Goal: Check status

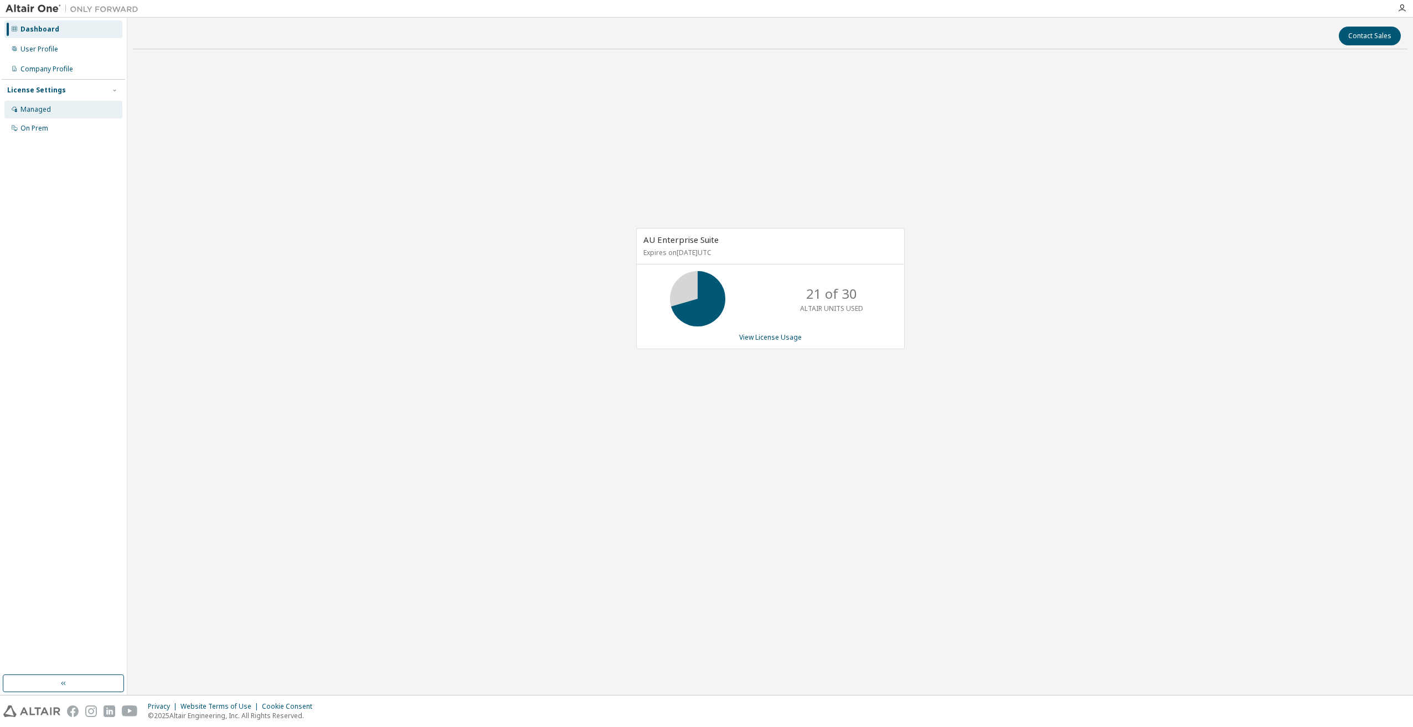
click at [53, 109] on div "Managed" at bounding box center [63, 110] width 118 height 18
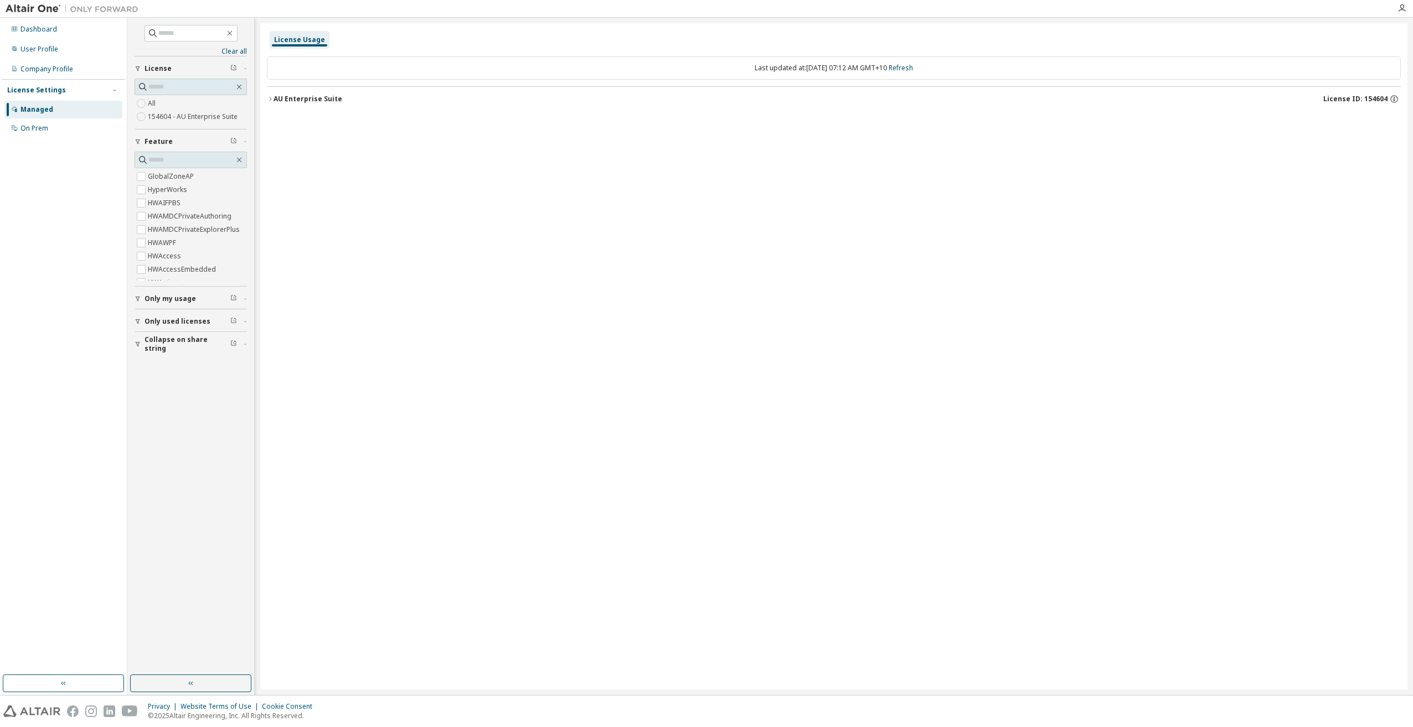
click at [283, 99] on div "AU Enterprise Suite" at bounding box center [307, 99] width 69 height 9
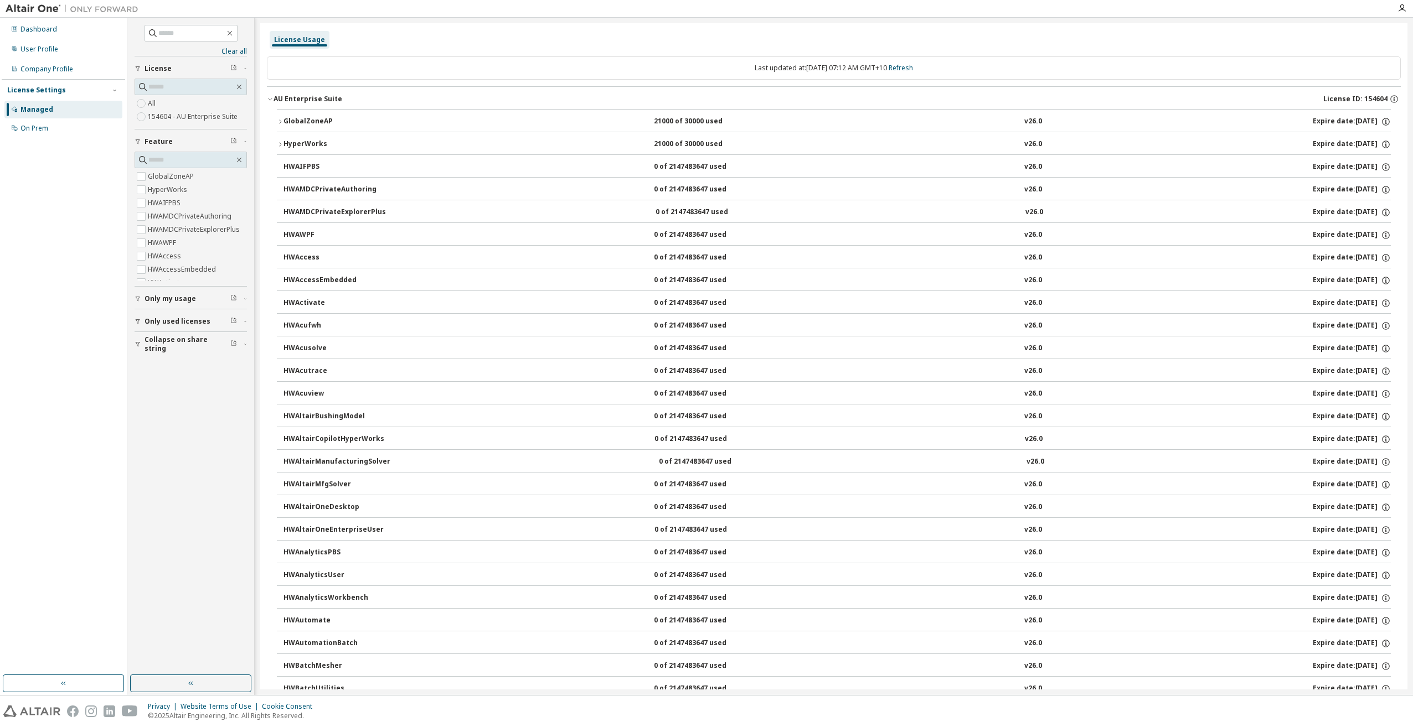
click at [292, 116] on button "GlobalZoneAP 21000 of 30000 used v26.0 Expire date: [DATE]" at bounding box center [834, 122] width 1114 height 24
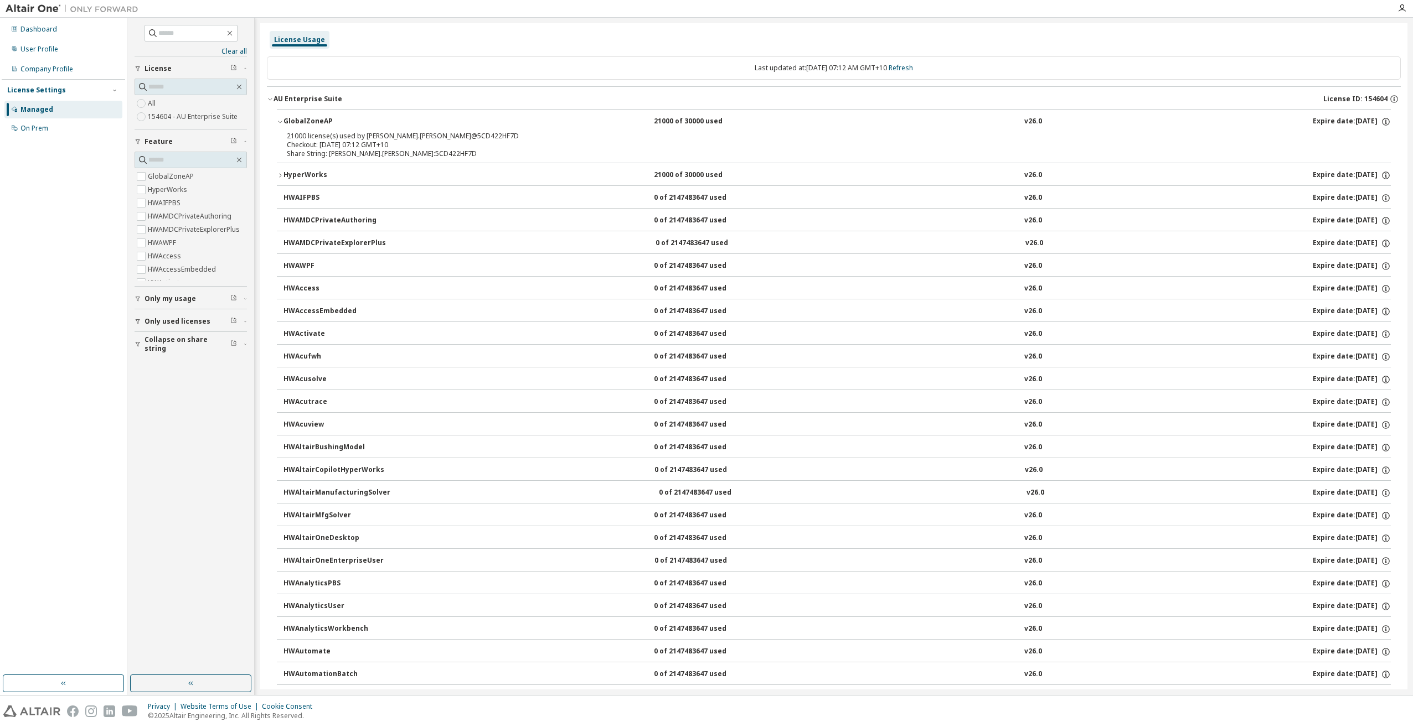
click at [309, 168] on button "HyperWorks 21000 of 30000 used v26.0 Expire date: [DATE]" at bounding box center [834, 175] width 1114 height 24
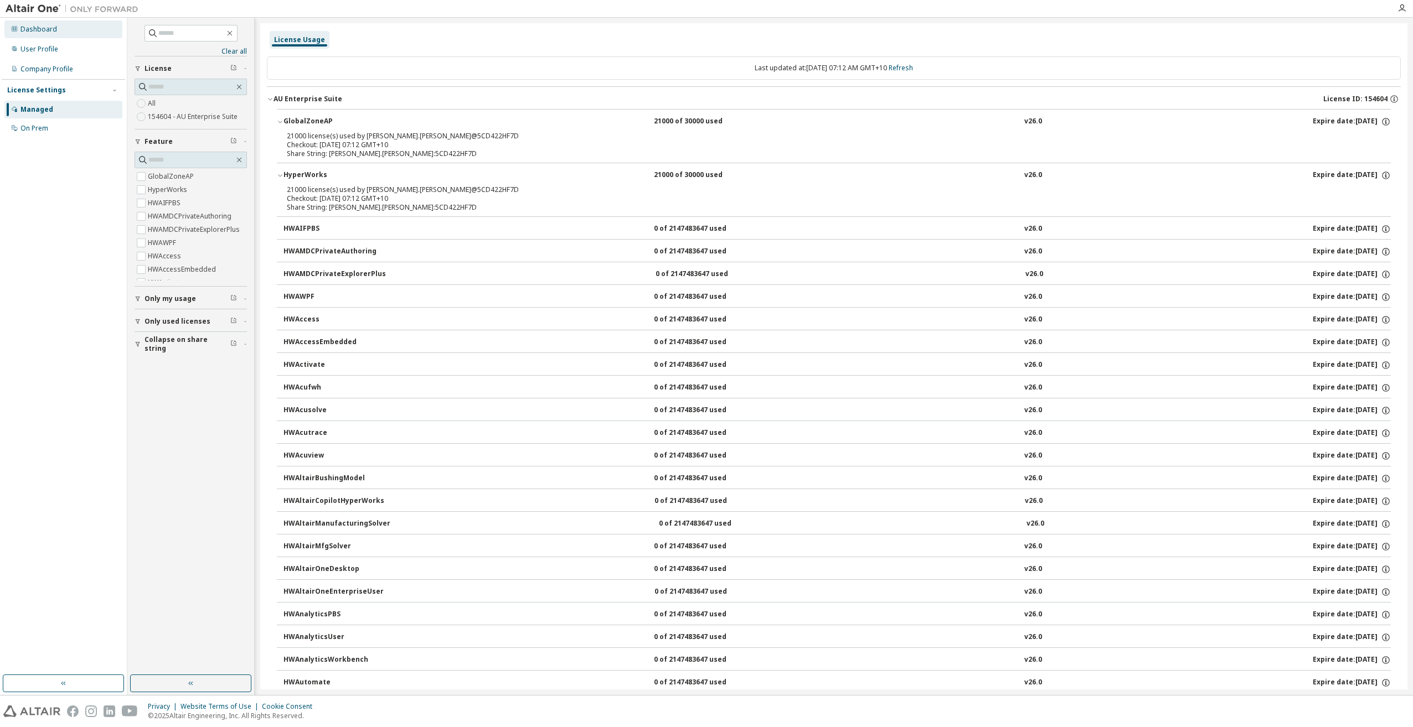
click at [46, 31] on div "Dashboard" at bounding box center [38, 29] width 37 height 9
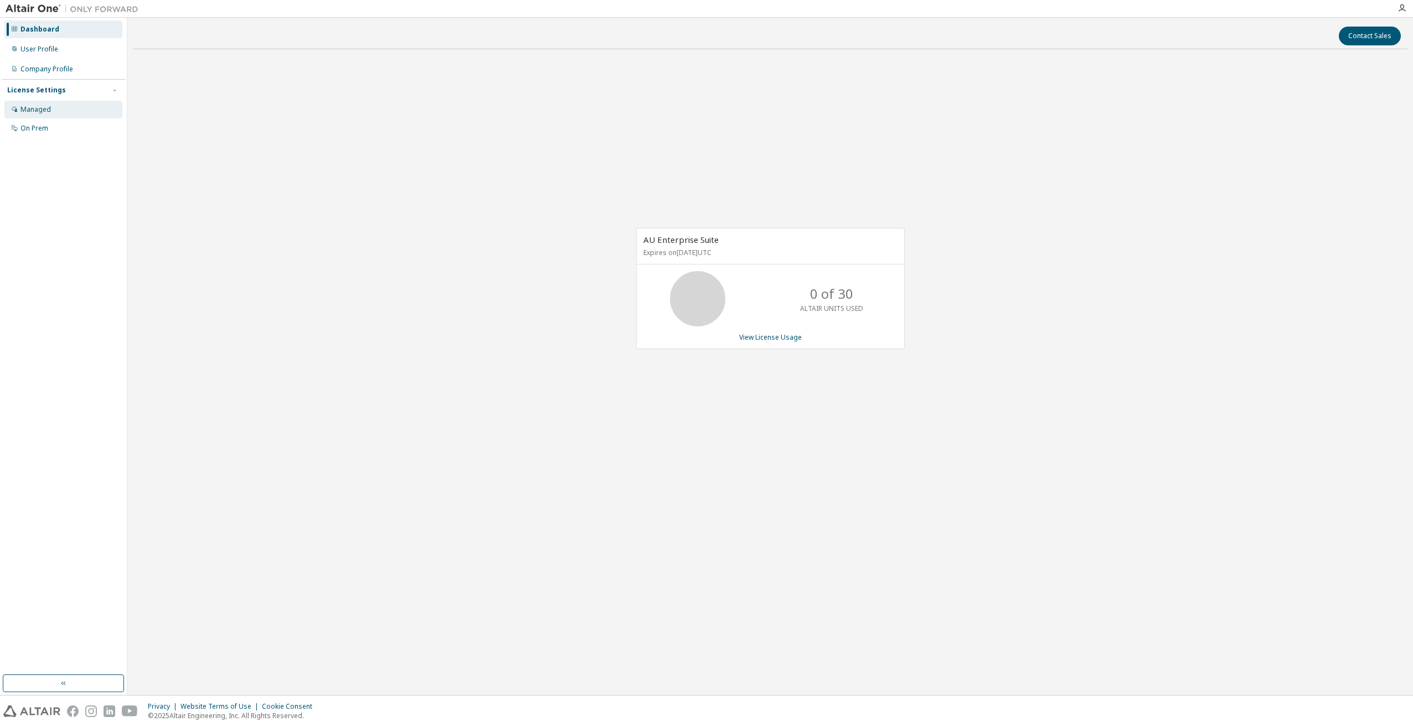
click at [50, 107] on div "Managed" at bounding box center [35, 109] width 30 height 9
